Goal: Task Accomplishment & Management: Manage account settings

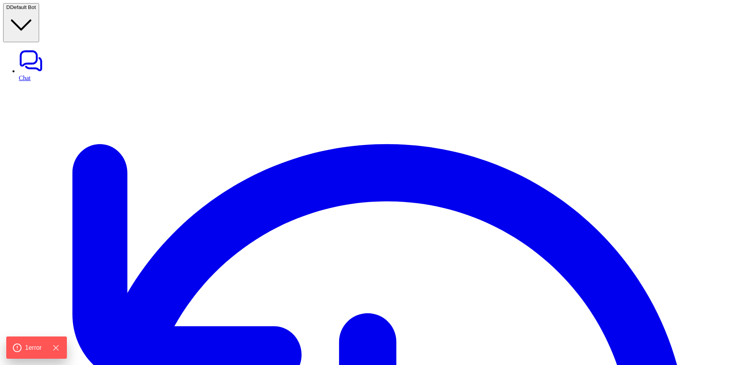
click at [39, 12] on button "D Default Bot" at bounding box center [21, 22] width 36 height 39
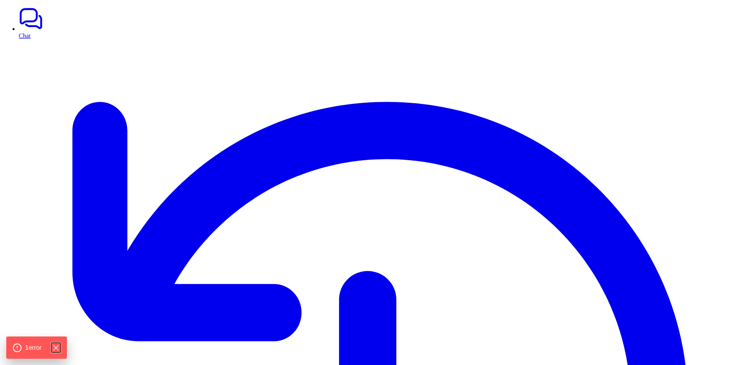
click at [59, 349] on icon "Hide Errors" at bounding box center [55, 347] width 9 height 9
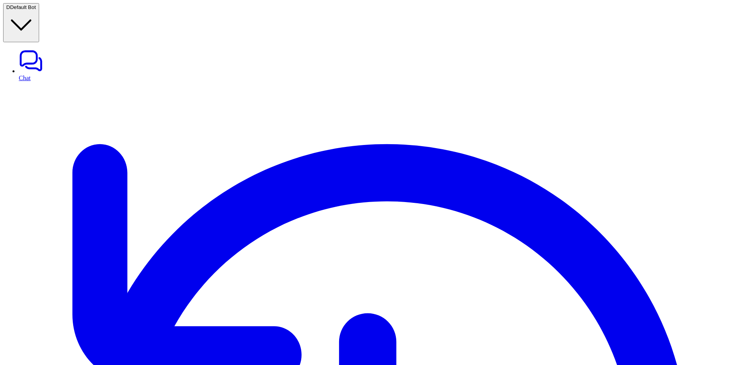
click at [39, 9] on button "D Default Bot" at bounding box center [21, 22] width 36 height 39
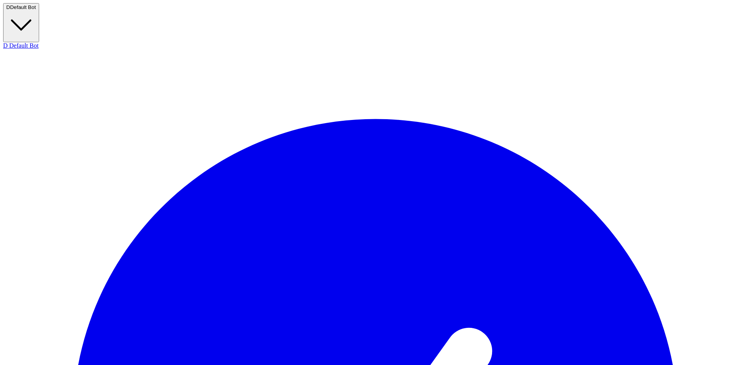
click at [39, 9] on button "D Default Bot" at bounding box center [21, 22] width 36 height 39
